Goal: Find specific page/section: Find specific page/section

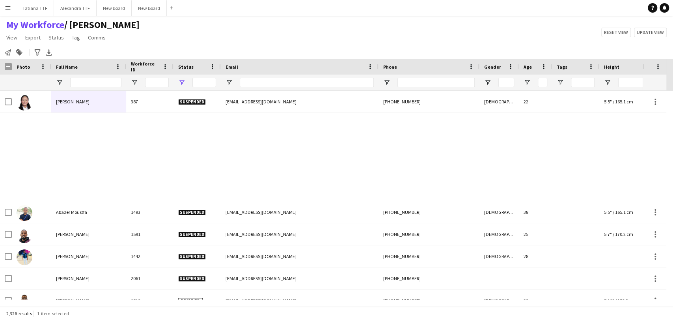
scroll to position [350, 0]
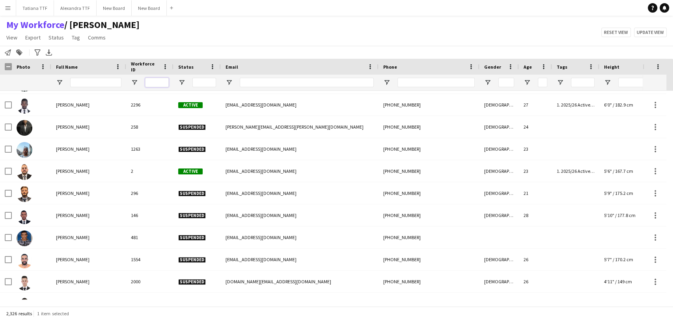
click at [163, 80] on input "Workforce ID Filter Input" at bounding box center [157, 82] width 24 height 9
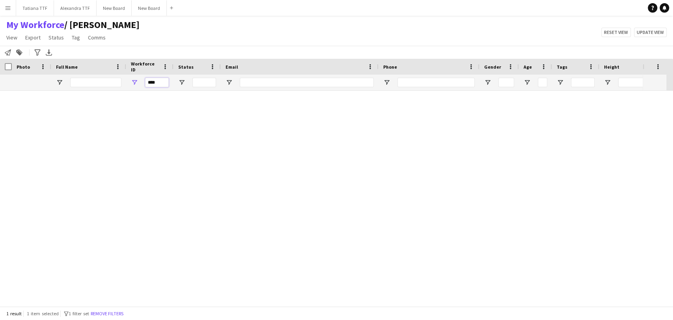
scroll to position [0, 0]
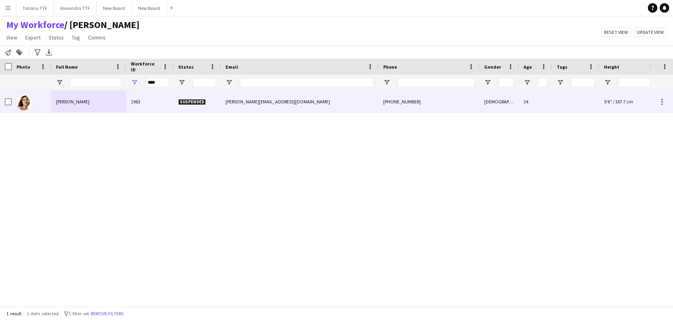
click at [26, 101] on img at bounding box center [25, 103] width 16 height 16
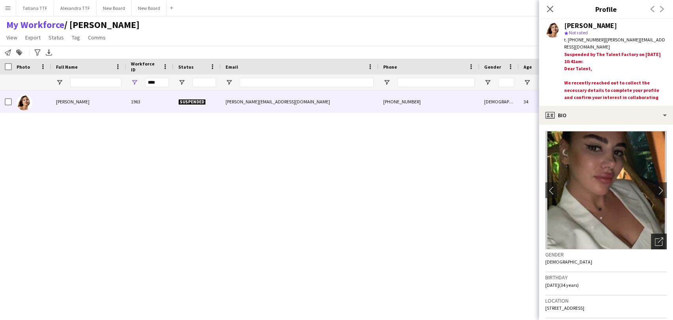
click at [655, 243] on icon "Open photos pop-in" at bounding box center [659, 241] width 8 height 8
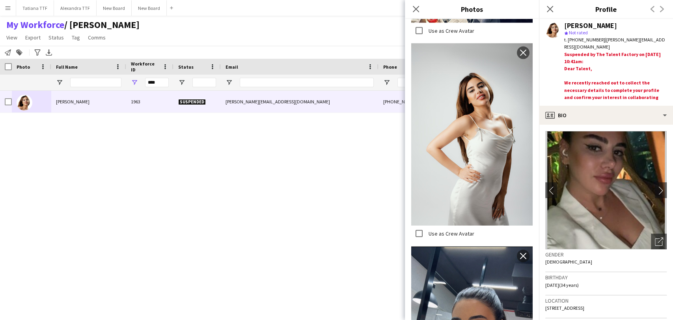
scroll to position [1226, 0]
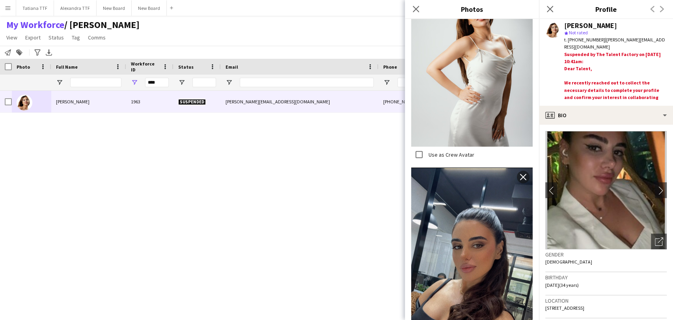
click at [270, 190] on div "[PERSON_NAME] 1963 Suspended [PERSON_NAME][EMAIL_ADDRESS][DOMAIN_NAME] [PHONE_N…" at bounding box center [324, 195] width 649 height 209
click at [412, 8] on icon "Close pop-in" at bounding box center [415, 8] width 7 height 7
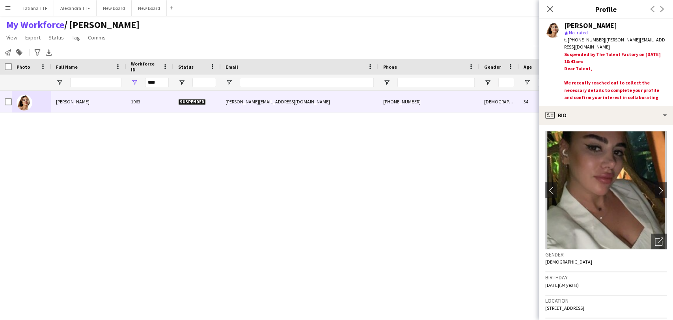
drag, startPoint x: 166, startPoint y: 83, endPoint x: 154, endPoint y: 83, distance: 11.4
click at [126, 86] on div "****" at bounding box center [418, 82] width 836 height 16
drag, startPoint x: 164, startPoint y: 80, endPoint x: 144, endPoint y: 80, distance: 20.1
click at [144, 80] on div "****" at bounding box center [149, 82] width 47 height 16
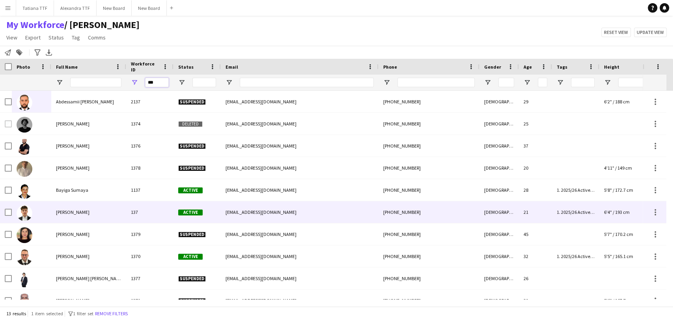
type input "***"
click at [28, 212] on img at bounding box center [25, 213] width 16 height 16
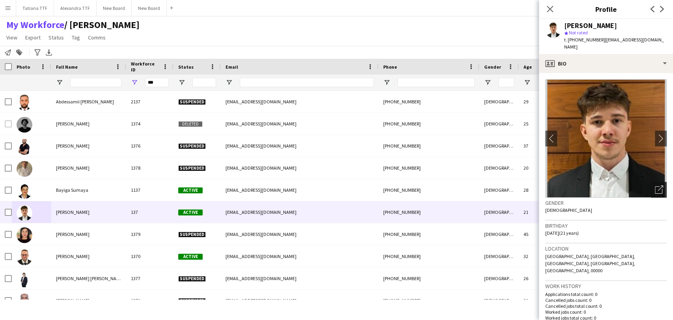
click at [655, 185] on icon "Open photos pop-in" at bounding box center [659, 189] width 8 height 8
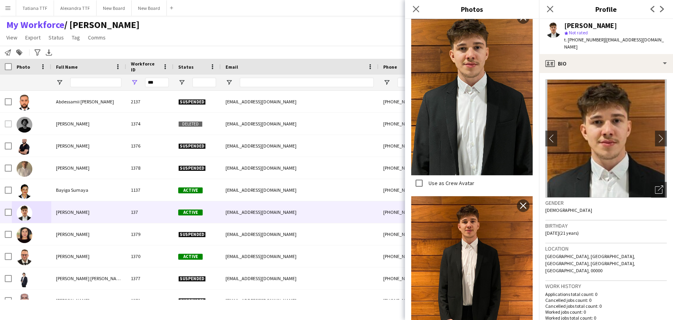
scroll to position [418, 0]
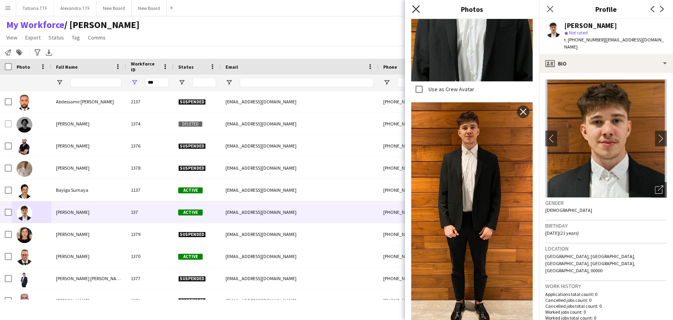
click at [419, 7] on icon "Close pop-in" at bounding box center [415, 8] width 7 height 7
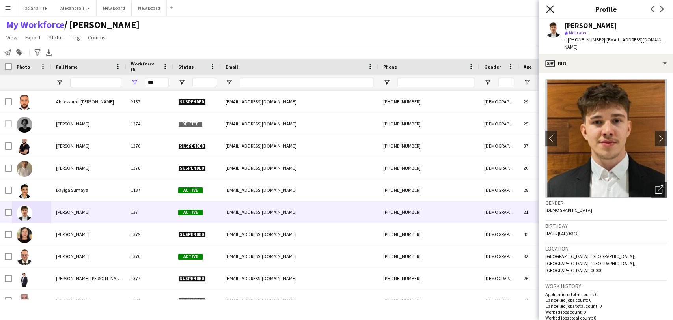
click at [549, 11] on icon "Close pop-in" at bounding box center [549, 8] width 7 height 7
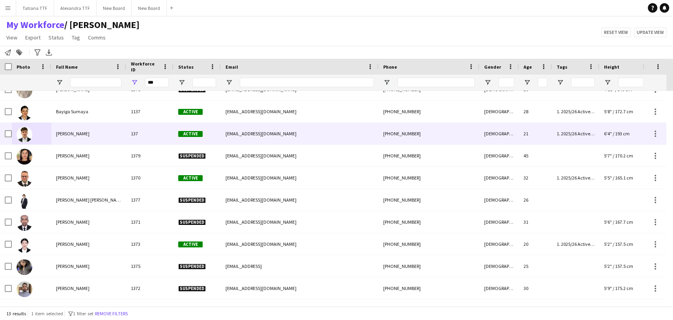
scroll to position [0, 0]
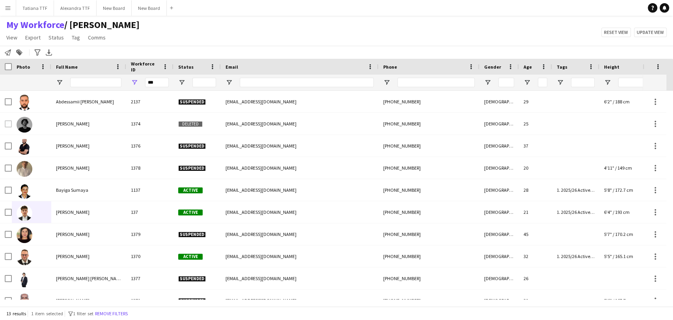
click at [202, 43] on div "My Workforce / [PERSON_NAME] View Views Default view [PERSON_NAME] View April L…" at bounding box center [336, 32] width 673 height 27
drag, startPoint x: 156, startPoint y: 84, endPoint x: 130, endPoint y: 84, distance: 26.0
click at [130, 84] on div "***" at bounding box center [149, 82] width 47 height 16
